Goal: Task Accomplishment & Management: Use online tool/utility

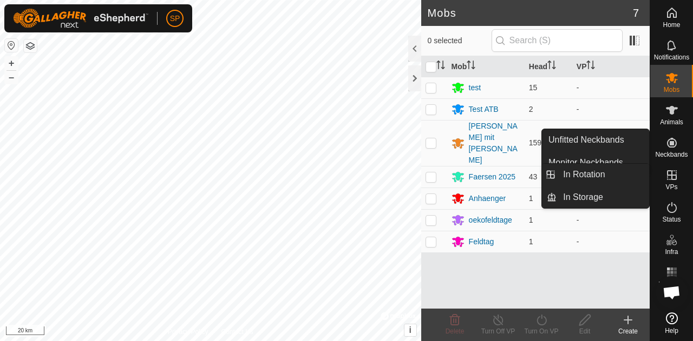
click at [665, 176] on icon at bounding box center [671, 175] width 13 height 13
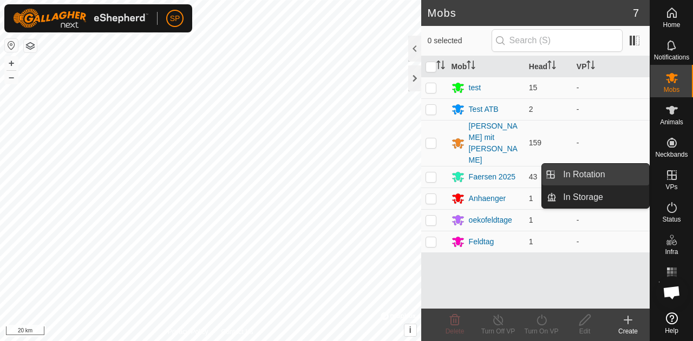
click at [585, 166] on link "In Rotation" at bounding box center [602, 175] width 93 height 22
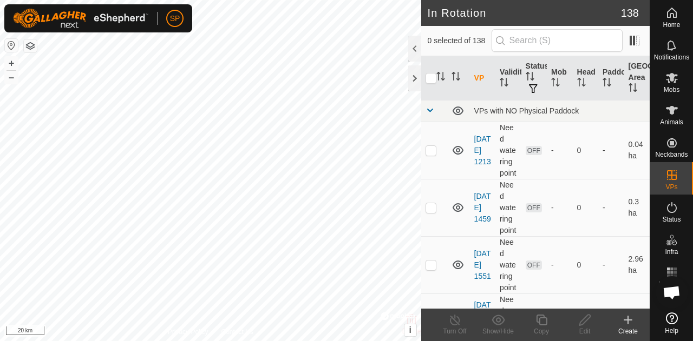
click at [627, 325] on icon at bounding box center [627, 320] width 13 height 13
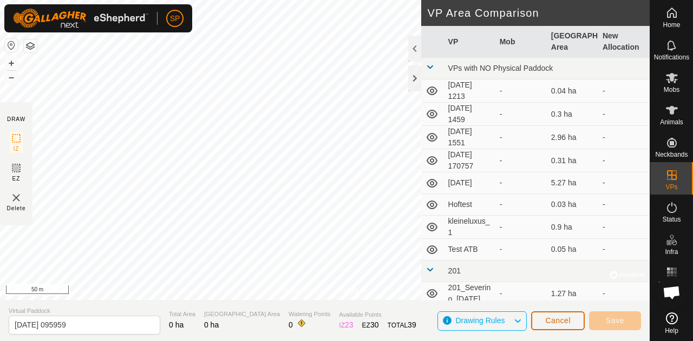
click at [552, 319] on span "Cancel" at bounding box center [557, 321] width 25 height 9
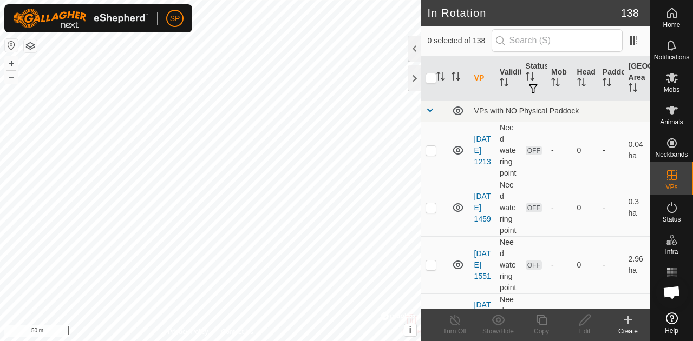
click at [233, 341] on html "SP Home Notifications Mobs Animals Neckbands VPs Status Infra Heatmap Help In R…" at bounding box center [346, 170] width 693 height 341
click at [461, 111] on icon at bounding box center [457, 111] width 11 height 9
click at [461, 111] on icon at bounding box center [462, 112] width 2 height 2
click at [482, 109] on div "VPs with NO Physical Paddock" at bounding box center [559, 111] width 171 height 9
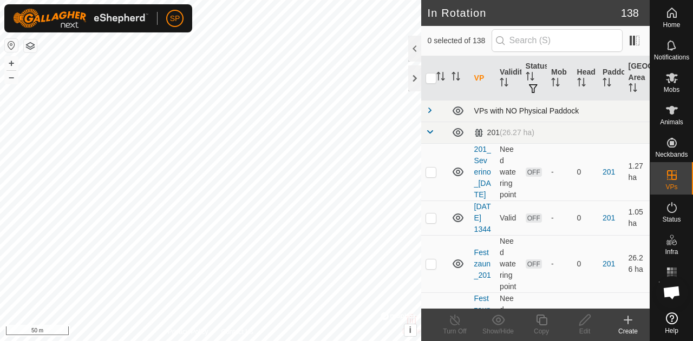
click at [482, 109] on div "VPs with NO Physical Paddock" at bounding box center [559, 111] width 171 height 9
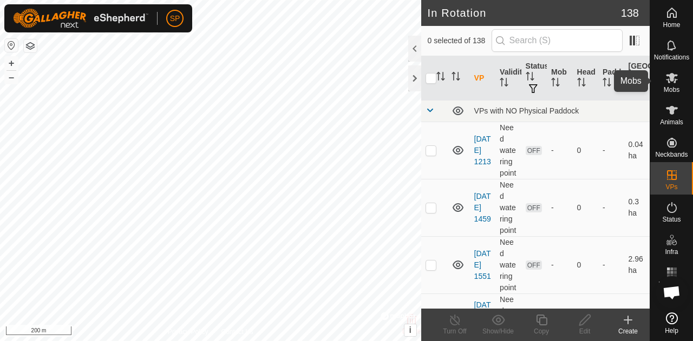
click at [670, 82] on icon at bounding box center [671, 77] width 13 height 13
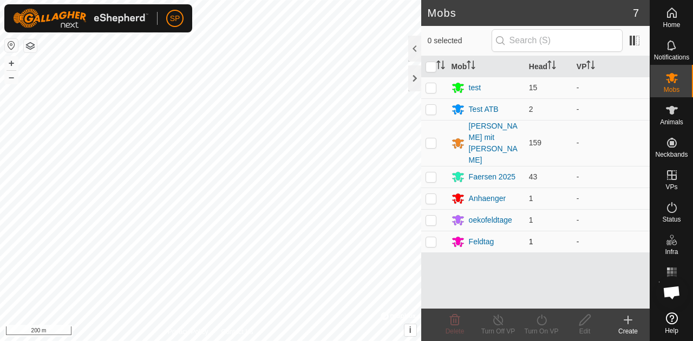
click at [427, 238] on p-checkbox at bounding box center [430, 242] width 11 height 9
checkbox input "true"
click at [546, 320] on icon at bounding box center [542, 320] width 14 height 13
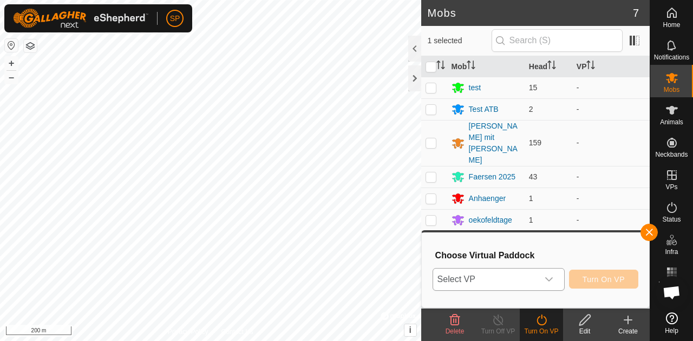
click at [535, 284] on span "Select VP" at bounding box center [485, 280] width 105 height 22
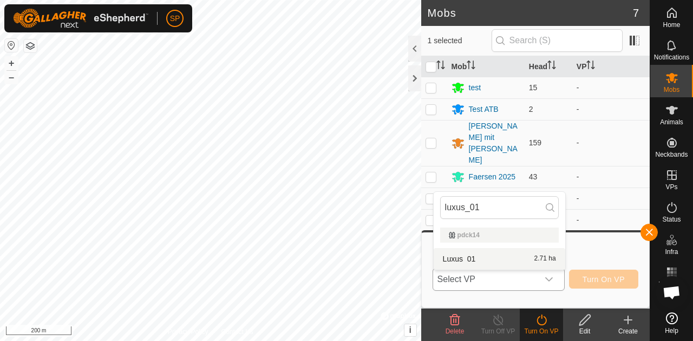
type input "luxus_01"
click at [474, 260] on li "Luxus_01 2.71 ha" at bounding box center [498, 259] width 131 height 22
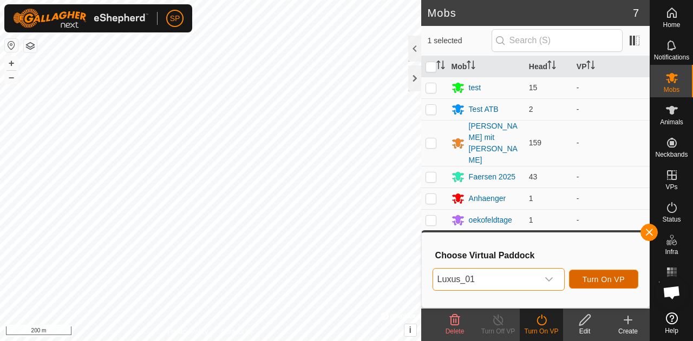
click at [607, 276] on span "Turn On VP" at bounding box center [603, 279] width 42 height 9
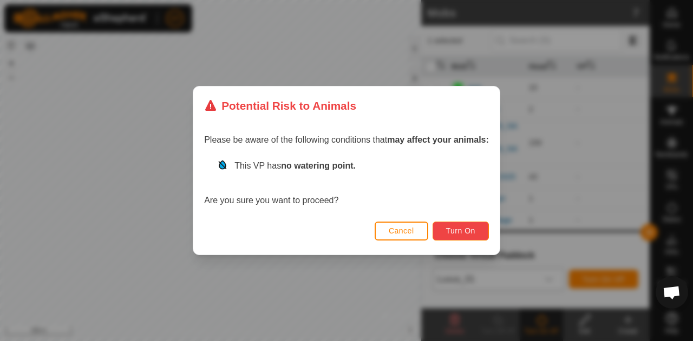
click at [460, 233] on span "Turn On" at bounding box center [460, 231] width 29 height 9
